Goal: Navigation & Orientation: Go to known website

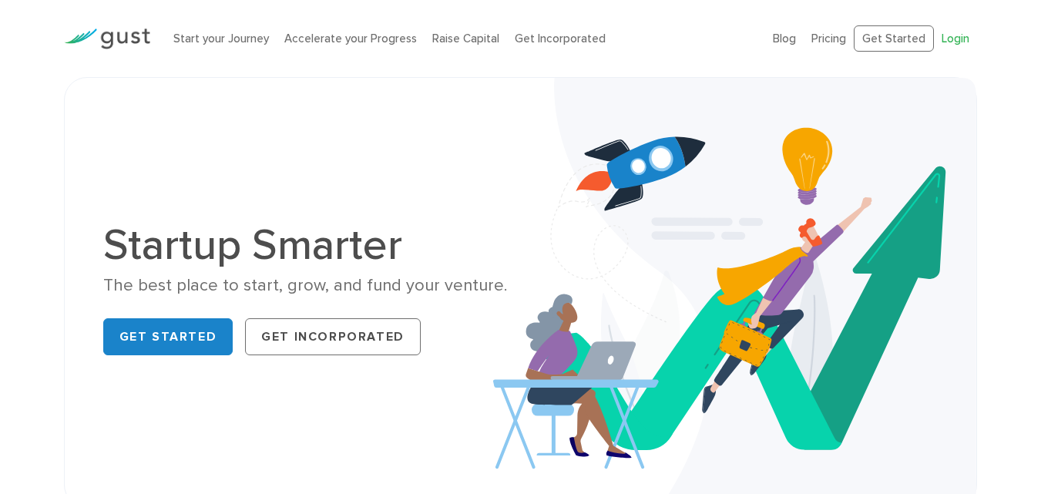
click at [958, 41] on link "Login" at bounding box center [955, 39] width 28 height 14
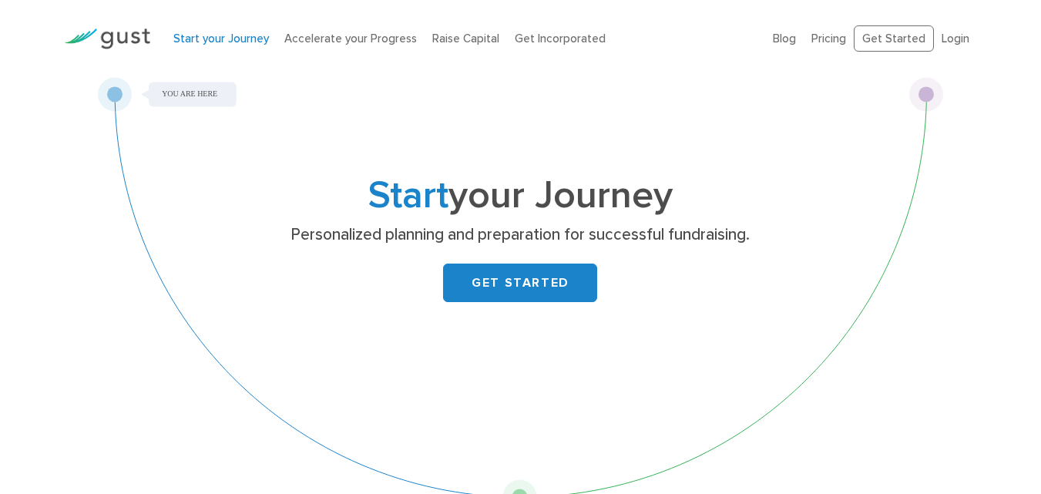
drag, startPoint x: 0, startPoint y: 0, endPoint x: 537, endPoint y: 289, distance: 609.6
click at [536, 289] on link "GET STARTED" at bounding box center [520, 282] width 154 height 39
